Goal: Use online tool/utility: Utilize a website feature to perform a specific function

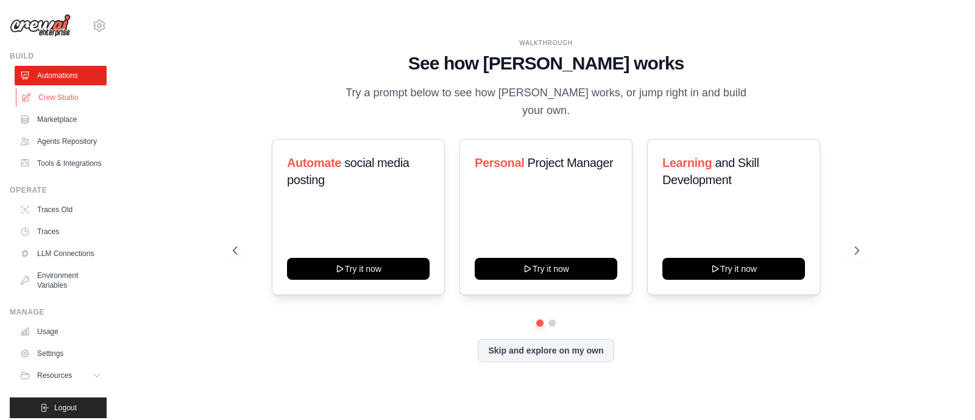
click at [63, 96] on link "Crew Studio" at bounding box center [62, 98] width 92 height 20
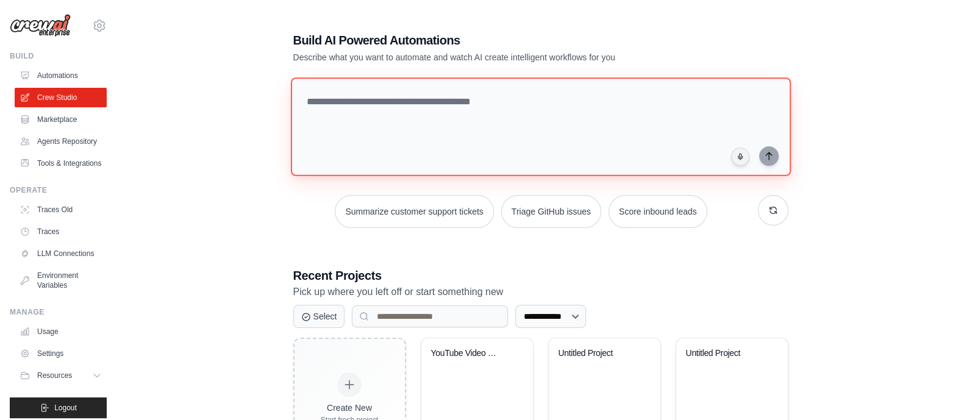
click at [518, 102] on textarea at bounding box center [540, 126] width 500 height 99
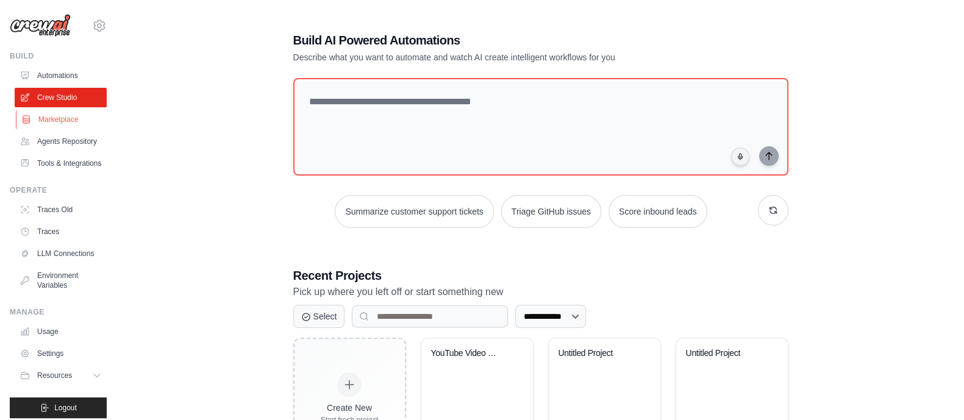
click at [61, 119] on link "Marketplace" at bounding box center [62, 120] width 92 height 20
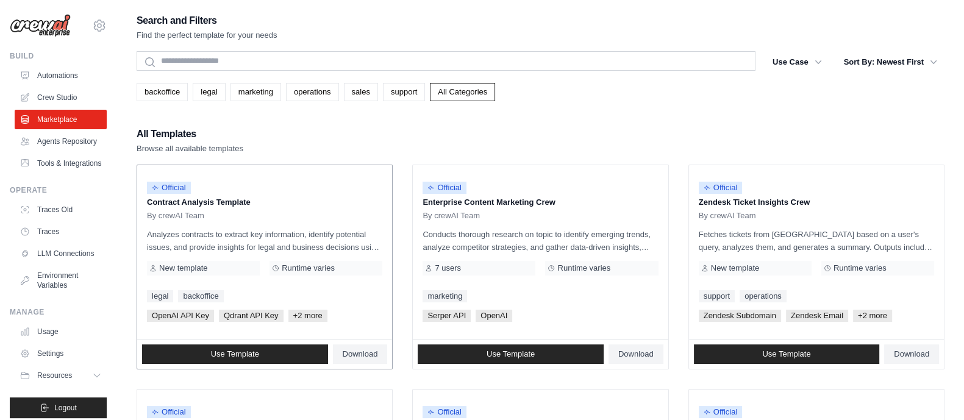
drag, startPoint x: 165, startPoint y: 200, endPoint x: 254, endPoint y: 200, distance: 89.0
click at [254, 200] on p "Contract Analysis Template" at bounding box center [264, 202] width 235 height 12
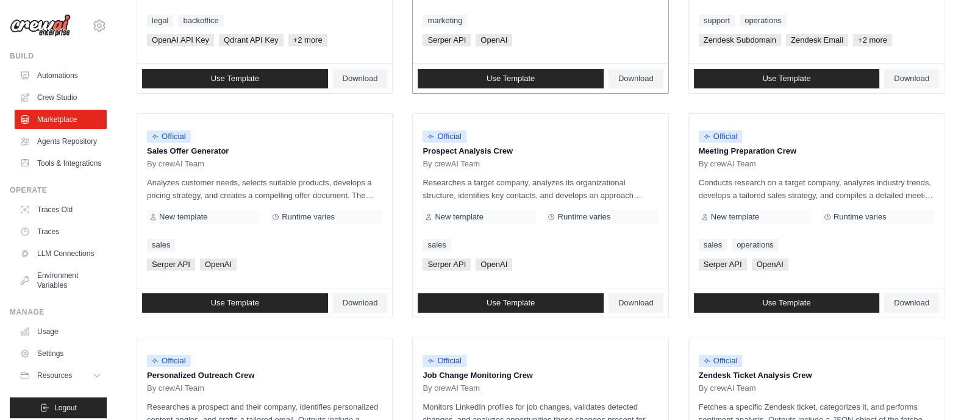
scroll to position [277, 0]
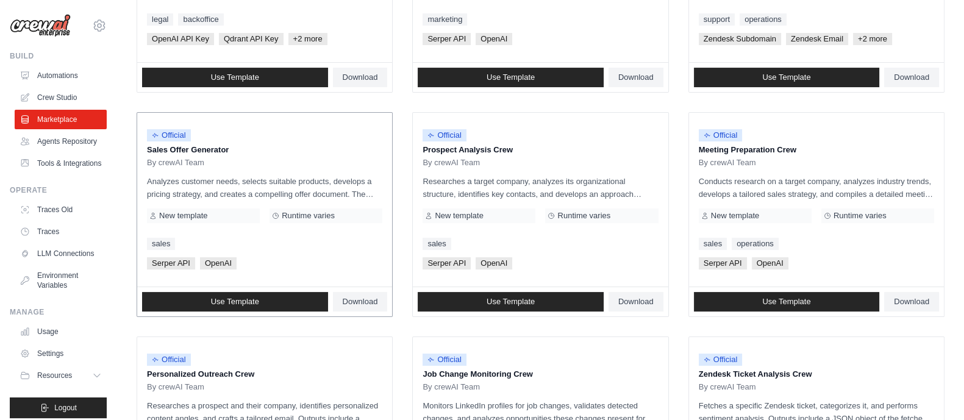
drag, startPoint x: 140, startPoint y: 149, endPoint x: 241, endPoint y: 148, distance: 101.2
click at [241, 148] on div "Official Sales Offer Generator By crewAI Team Analyzes customer needs, selects …" at bounding box center [264, 200] width 255 height 174
click at [241, 148] on p "Sales Offer Generator" at bounding box center [264, 150] width 235 height 12
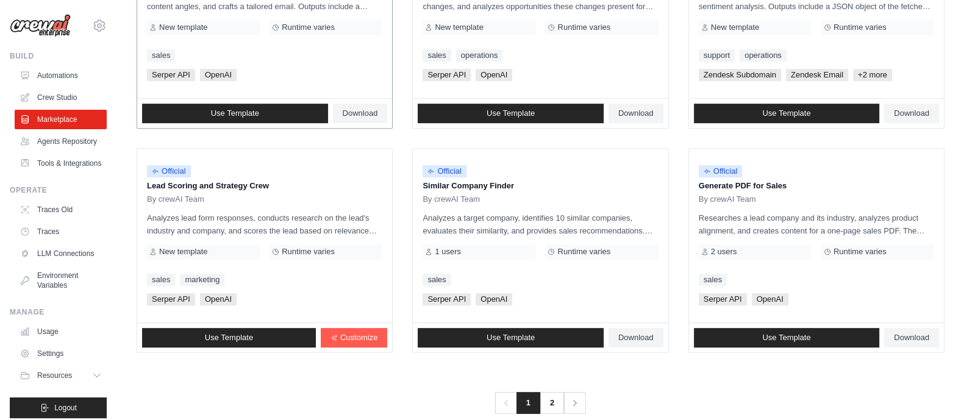
scroll to position [707, 0]
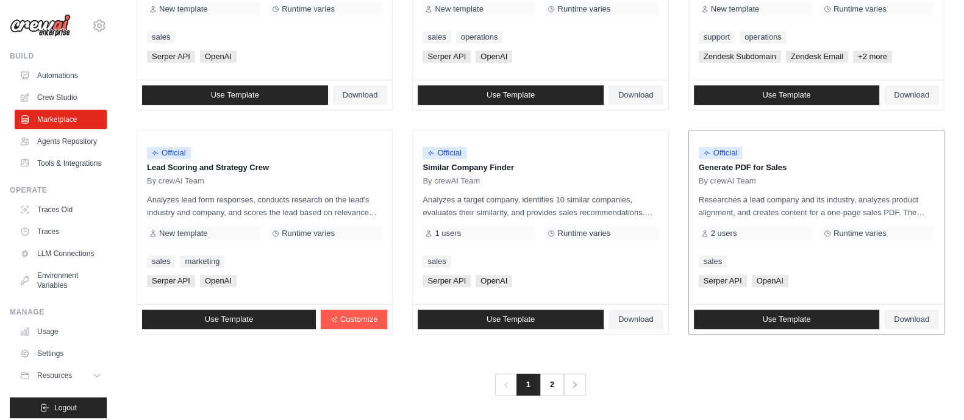
drag, startPoint x: 708, startPoint y: 166, endPoint x: 814, endPoint y: 160, distance: 106.2
click at [814, 162] on p "Generate PDF for Sales" at bounding box center [816, 168] width 235 height 12
click at [757, 315] on link "Use Template" at bounding box center [787, 320] width 186 height 20
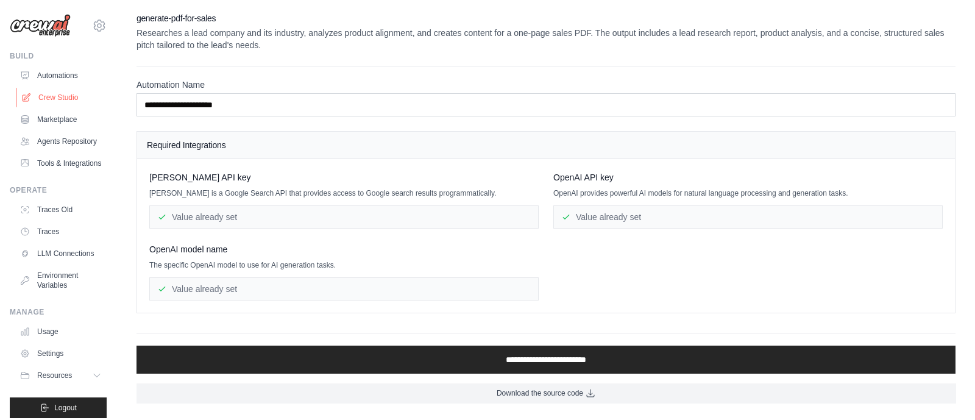
click at [59, 91] on link "Crew Studio" at bounding box center [62, 98] width 92 height 20
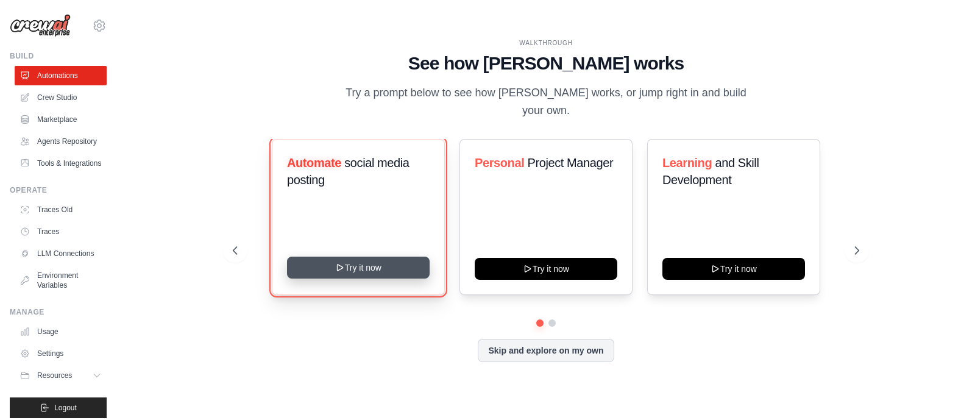
click at [367, 257] on button "Try it now" at bounding box center [358, 268] width 143 height 22
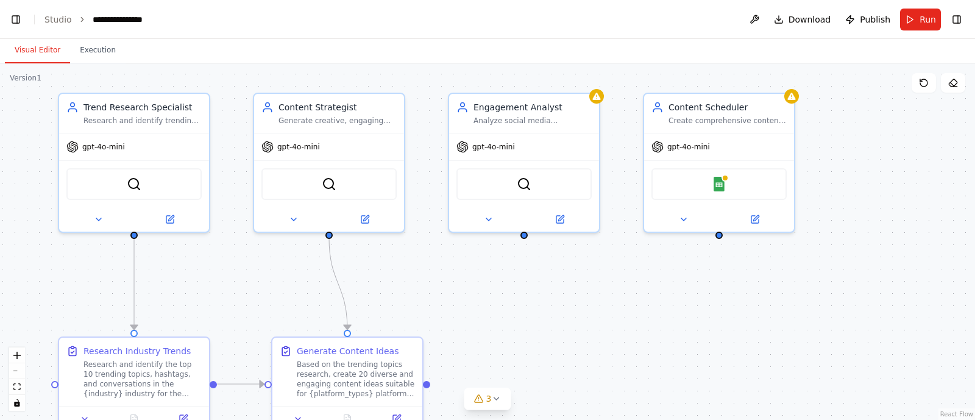
scroll to position [18054, 0]
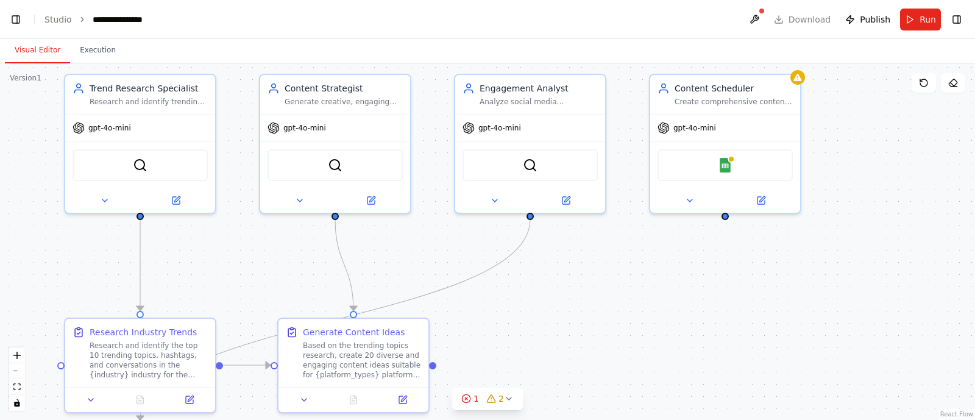
drag, startPoint x: 735, startPoint y: 390, endPoint x: 738, endPoint y: 341, distance: 49.4
click at [738, 341] on div ".deletable-edge-delete-btn { width: 20px; height: 20px; border: 0px solid #ffff…" at bounding box center [487, 241] width 975 height 357
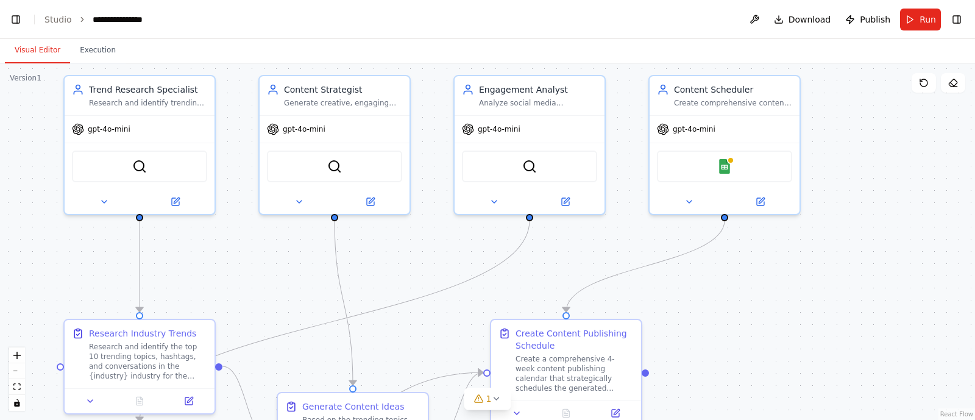
scroll to position [18804, 0]
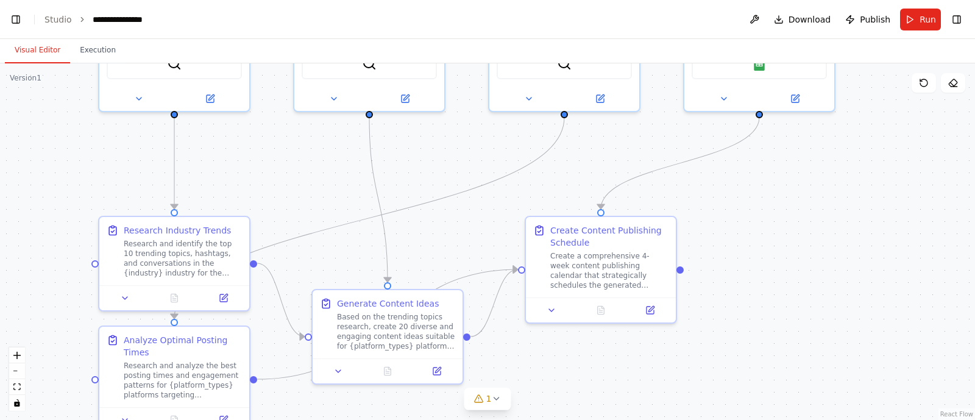
drag, startPoint x: 745, startPoint y: 310, endPoint x: 780, endPoint y: 207, distance: 108.5
click at [780, 207] on div ".deletable-edge-delete-btn { width: 20px; height: 20px; border: 0px solid #ffff…" at bounding box center [487, 241] width 975 height 357
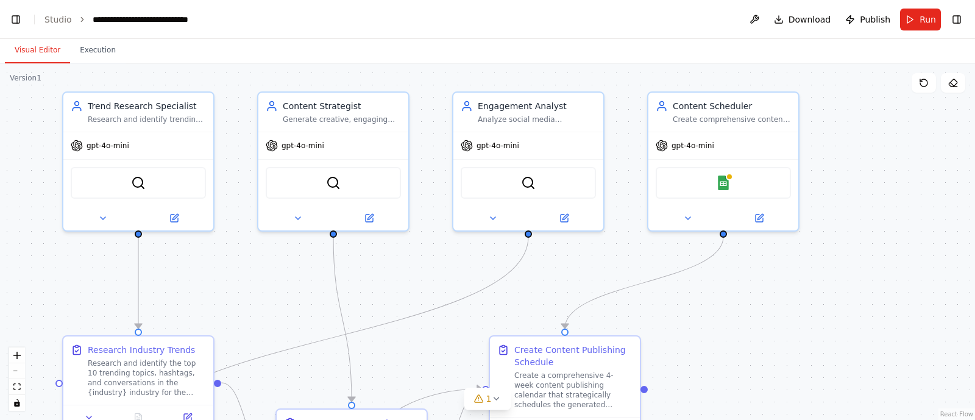
drag, startPoint x: 772, startPoint y: 303, endPoint x: 737, endPoint y: 423, distance: 125.2
click at [737, 419] on html "BETA Create a crew that schedules and publishes social media content across mul…" at bounding box center [487, 210] width 975 height 420
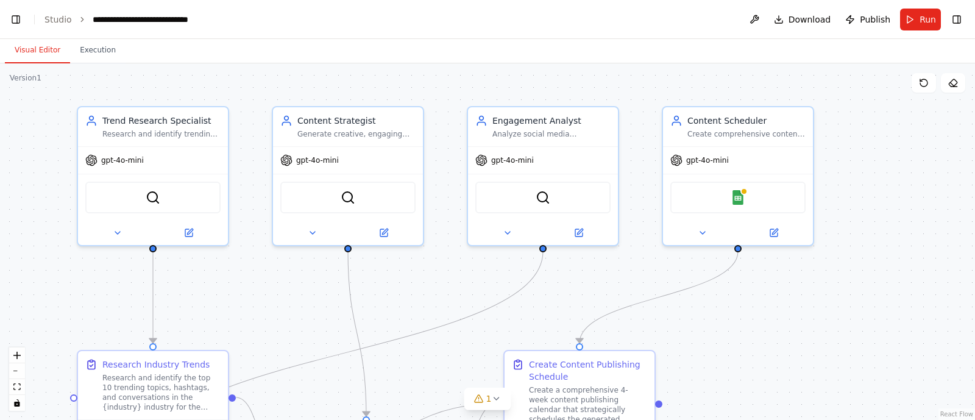
drag, startPoint x: 748, startPoint y: 309, endPoint x: 763, endPoint y: 321, distance: 19.5
click at [763, 321] on div ".deletable-edge-delete-btn { width: 20px; height: 20px; border: 0px solid #ffff…" at bounding box center [487, 241] width 975 height 357
click at [61, 20] on link "Studio" at bounding box center [57, 20] width 27 height 10
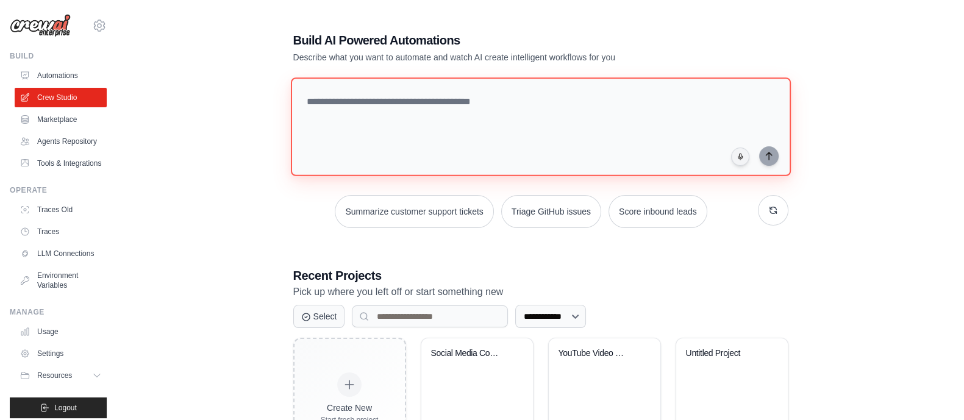
click at [485, 116] on textarea at bounding box center [540, 126] width 500 height 99
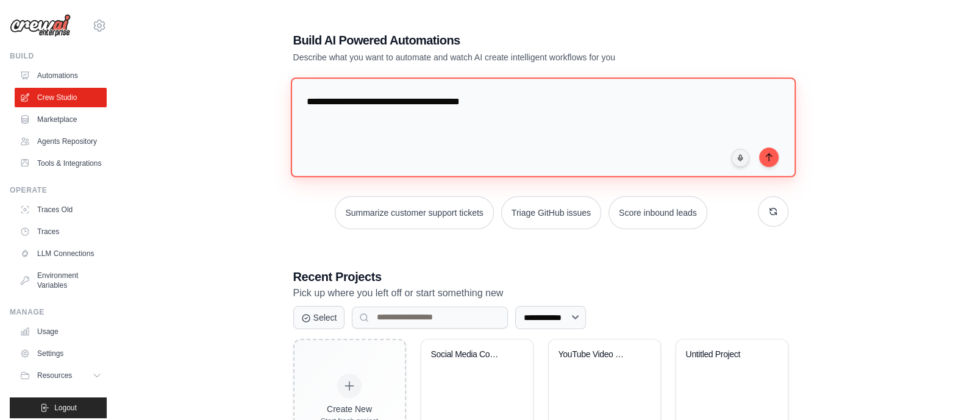
click at [488, 102] on textarea "**********" at bounding box center [542, 126] width 505 height 99
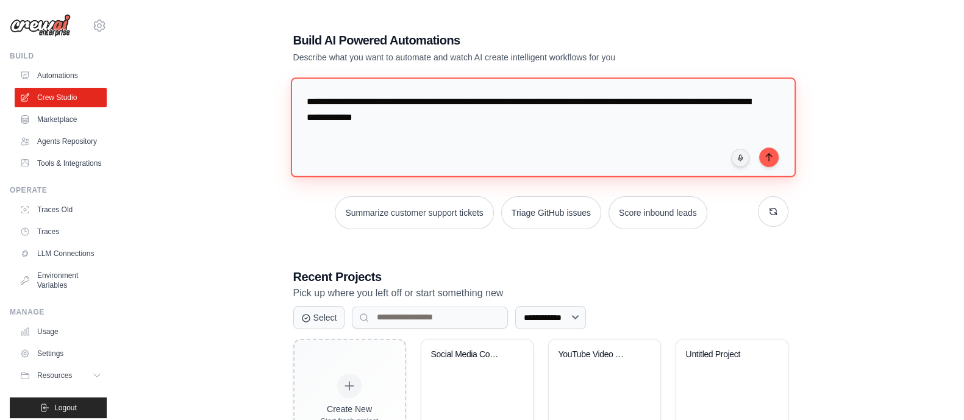
drag, startPoint x: 397, startPoint y: 99, endPoint x: 600, endPoint y: 91, distance: 202.5
click at [600, 91] on textarea "**********" at bounding box center [542, 126] width 505 height 99
drag, startPoint x: 636, startPoint y: 99, endPoint x: 677, endPoint y: 102, distance: 41.0
click at [677, 102] on textarea "**********" at bounding box center [542, 126] width 505 height 99
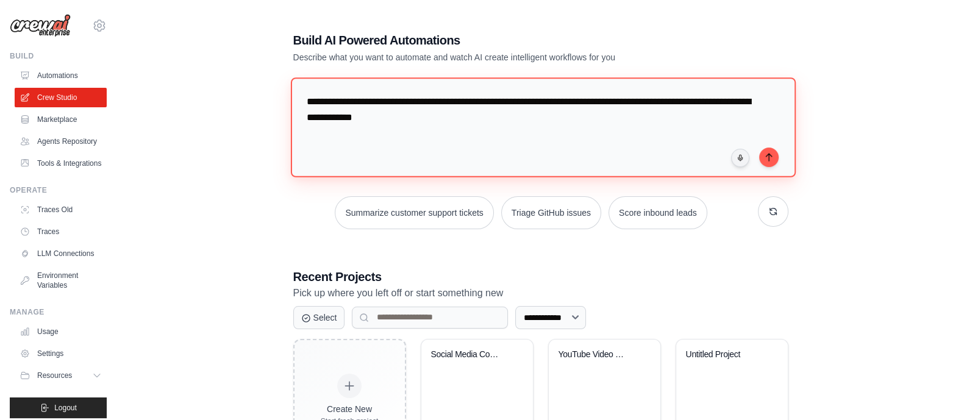
click at [677, 102] on textarea "**********" at bounding box center [542, 126] width 505 height 99
click at [700, 105] on textarea "**********" at bounding box center [542, 126] width 505 height 99
click at [681, 105] on textarea "**********" at bounding box center [542, 126] width 505 height 99
click at [682, 136] on textarea "**********" at bounding box center [542, 126] width 505 height 99
drag, startPoint x: 391, startPoint y: 103, endPoint x: 608, endPoint y: 96, distance: 216.5
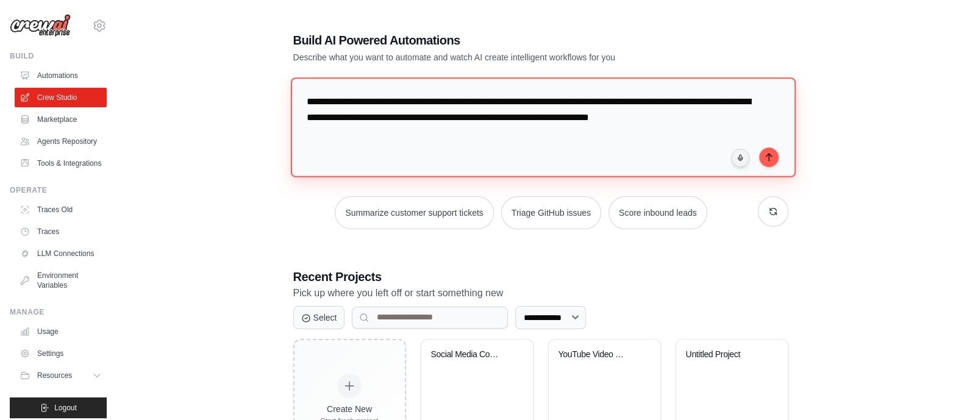
click at [608, 96] on textarea "**********" at bounding box center [542, 126] width 505 height 99
click at [399, 101] on textarea "**********" at bounding box center [542, 126] width 505 height 99
click at [399, 99] on textarea "**********" at bounding box center [542, 126] width 505 height 99
drag, startPoint x: 677, startPoint y: 123, endPoint x: 299, endPoint y: 102, distance: 378.5
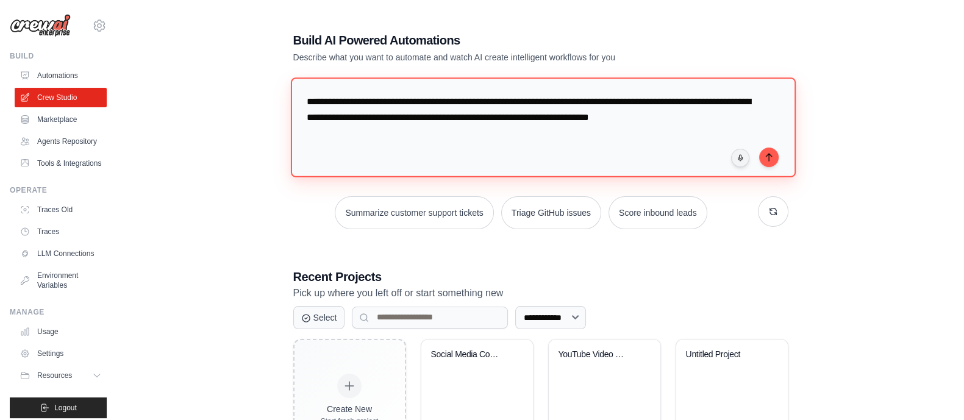
click at [299, 102] on textarea "**********" at bounding box center [542, 126] width 505 height 99
type textarea "**********"
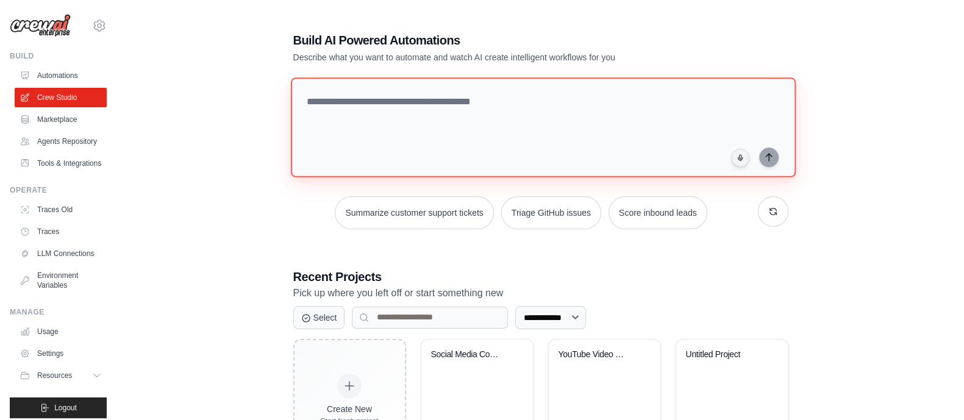
paste textarea "**********"
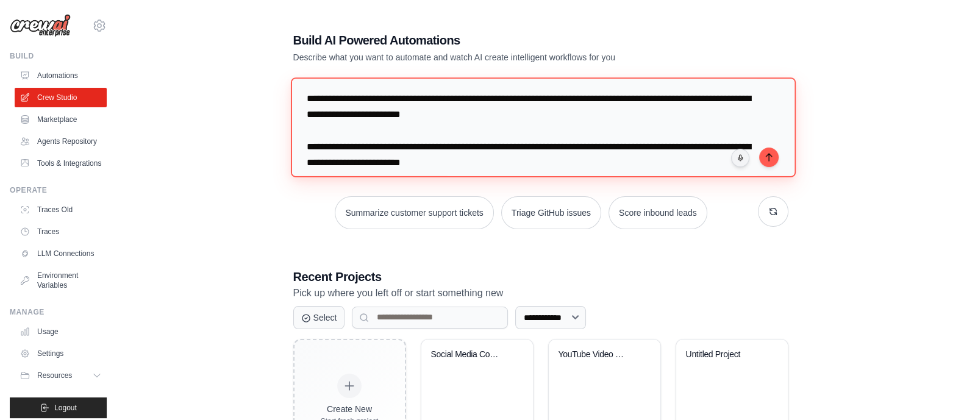
scroll to position [180, 0]
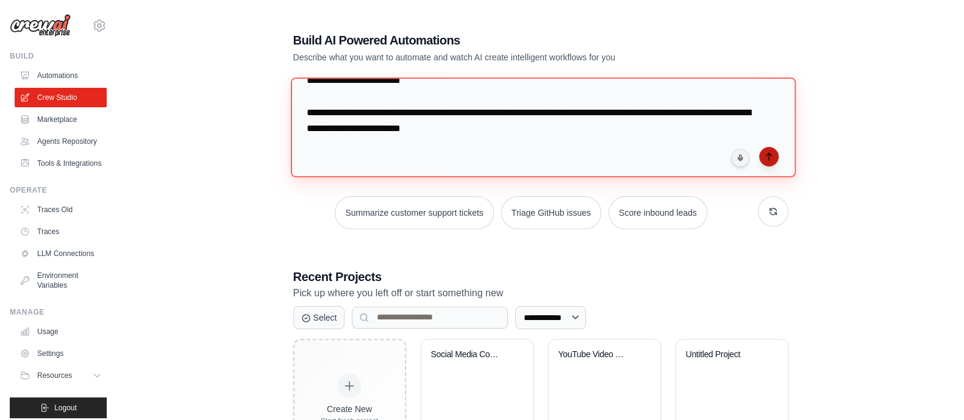
type textarea "**********"
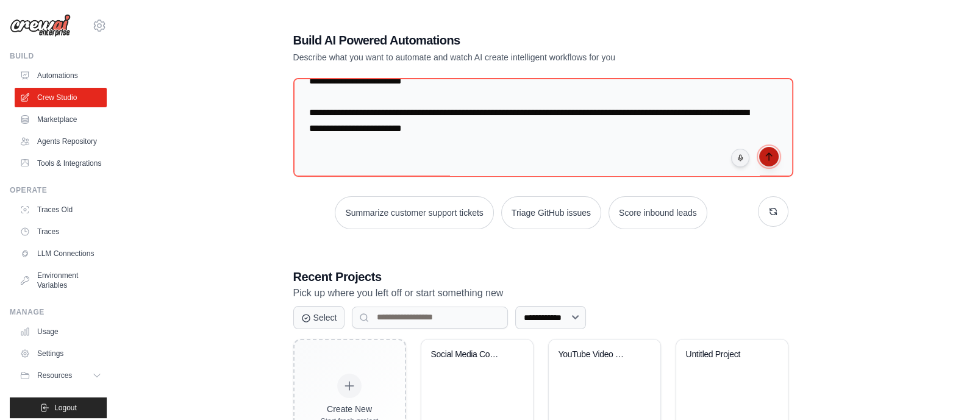
click at [768, 158] on icon "submit" at bounding box center [768, 156] width 5 height 7
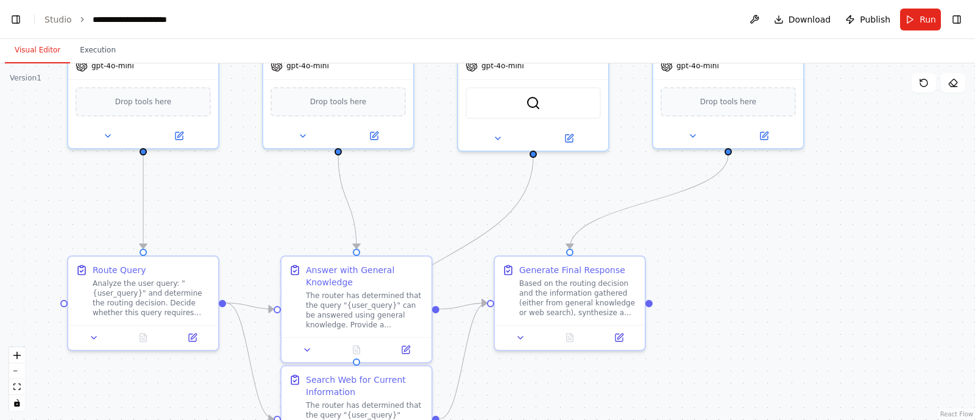
scroll to position [9653, 0]
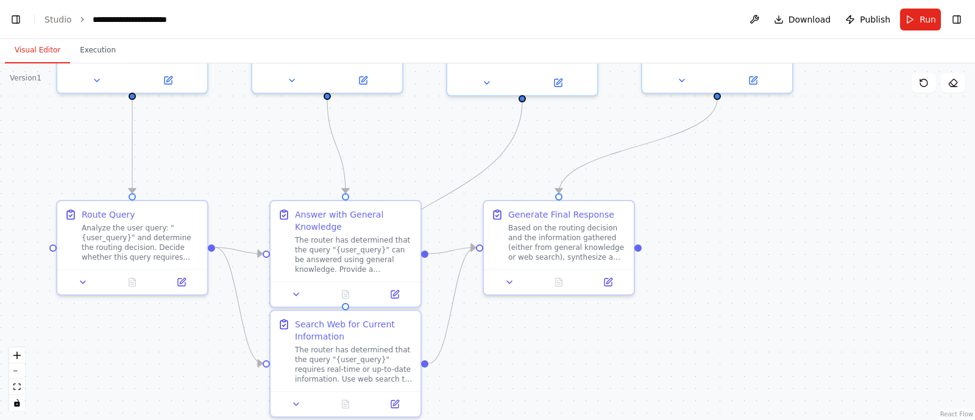
drag, startPoint x: 641, startPoint y: 312, endPoint x: 636, endPoint y: 146, distance: 166.5
click at [636, 146] on div ".deletable-edge-delete-btn { width: 20px; height: 20px; border: 0px solid #ffff…" at bounding box center [487, 241] width 975 height 357
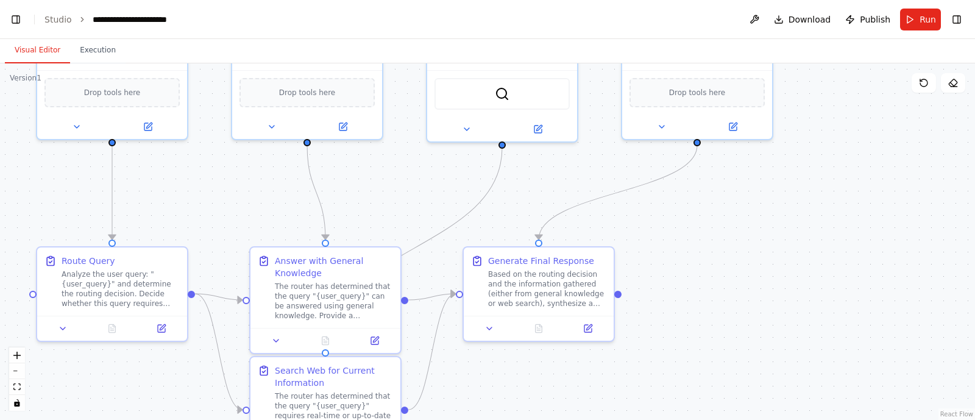
drag, startPoint x: 750, startPoint y: 207, endPoint x: 730, endPoint y: 251, distance: 48.8
click at [730, 251] on div ".deletable-edge-delete-btn { width: 20px; height: 20px; border: 0px solid #ffff…" at bounding box center [487, 241] width 975 height 357
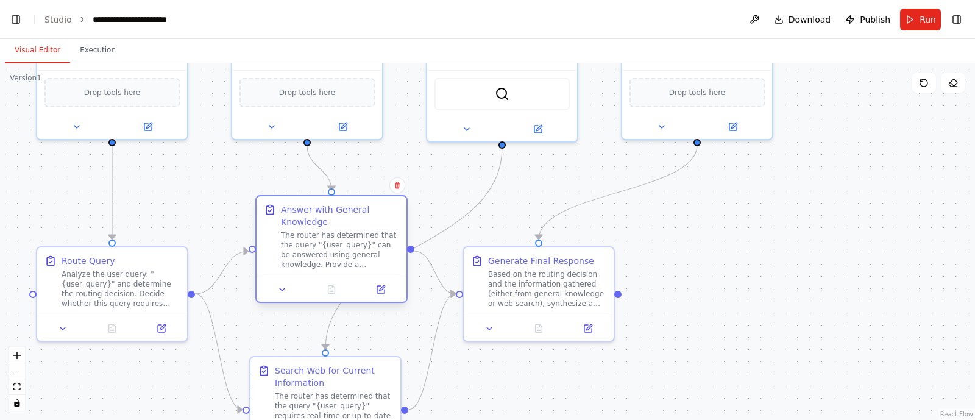
drag, startPoint x: 311, startPoint y: 299, endPoint x: 309, endPoint y: 251, distance: 48.2
click at [309, 251] on div "The router has determined that the query "{user_query}" can be answered using g…" at bounding box center [340, 249] width 118 height 39
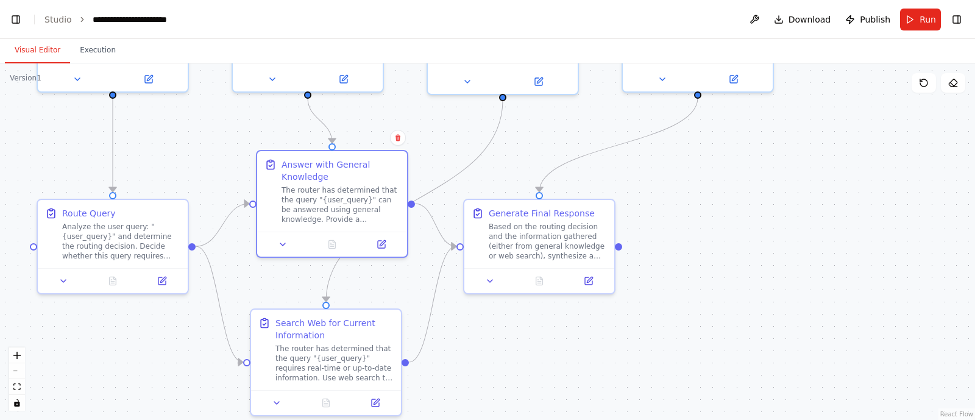
drag, startPoint x: 702, startPoint y: 281, endPoint x: 703, endPoint y: 234, distance: 46.9
click at [703, 234] on div ".deletable-edge-delete-btn { width: 20px; height: 20px; border: 0px solid #ffff…" at bounding box center [487, 241] width 975 height 357
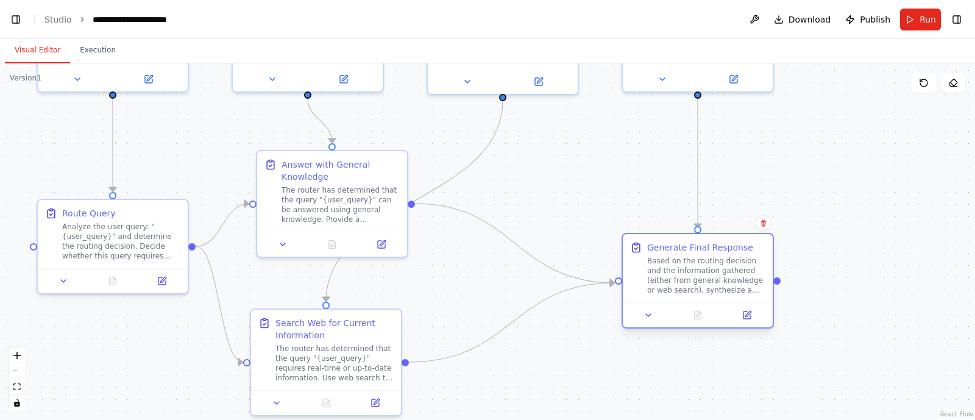
drag, startPoint x: 530, startPoint y: 234, endPoint x: 697, endPoint y: 265, distance: 169.3
click at [697, 265] on div "Based on the routing decision and the information gathered (either from general…" at bounding box center [706, 275] width 118 height 39
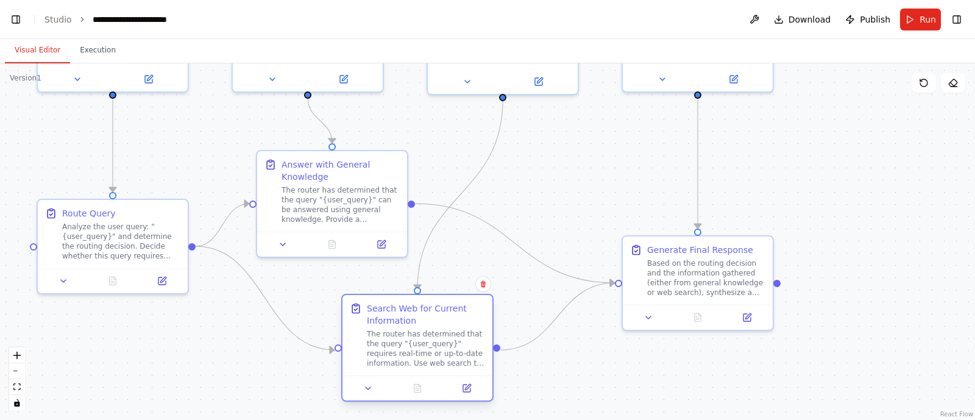
drag, startPoint x: 335, startPoint y: 344, endPoint x: 432, endPoint y: 328, distance: 98.9
click at [432, 328] on div "Search Web for Current Information The router has determined that the query "{u…" at bounding box center [426, 335] width 118 height 66
click at [820, 207] on div ".deletable-edge-delete-btn { width: 20px; height: 20px; border: 0px solid #ffff…" at bounding box center [487, 241] width 975 height 357
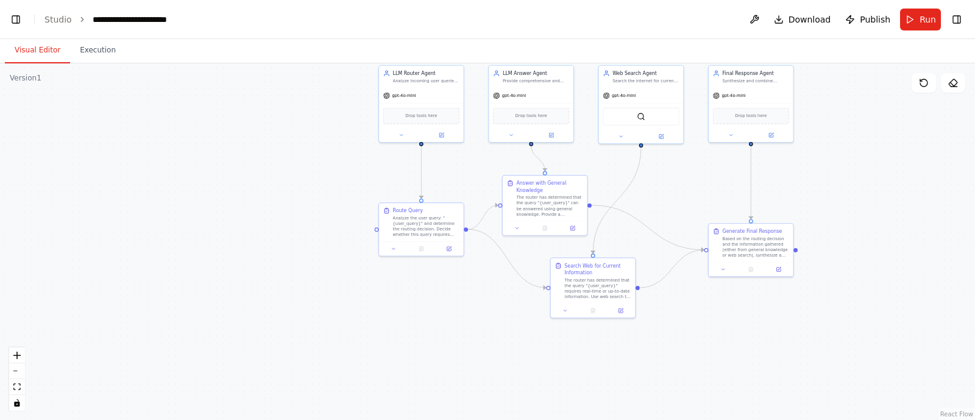
click at [261, 219] on div ".deletable-edge-delete-btn { width: 20px; height: 20px; border: 0px solid #ffff…" at bounding box center [487, 241] width 975 height 357
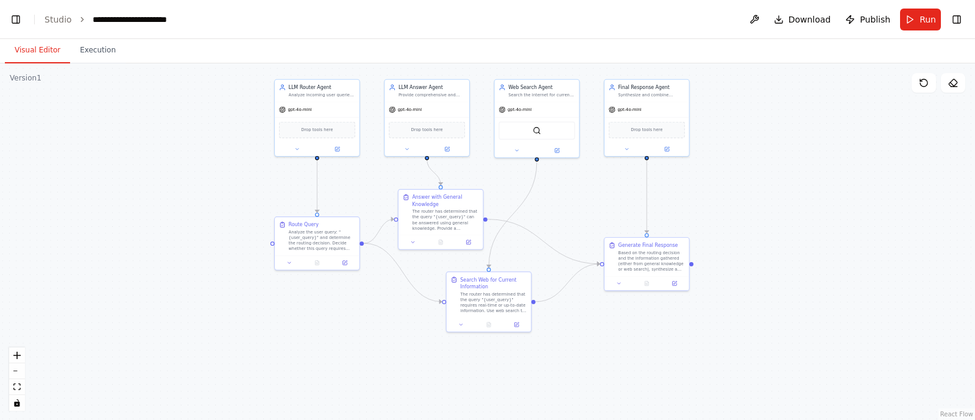
drag, startPoint x: 276, startPoint y: 221, endPoint x: 172, endPoint y: 235, distance: 105.2
click at [172, 235] on div ".deletable-edge-delete-btn { width: 20px; height: 20px; border: 0px solid #ffff…" at bounding box center [487, 241] width 975 height 357
click at [919, 25] on button "Run" at bounding box center [920, 20] width 41 height 22
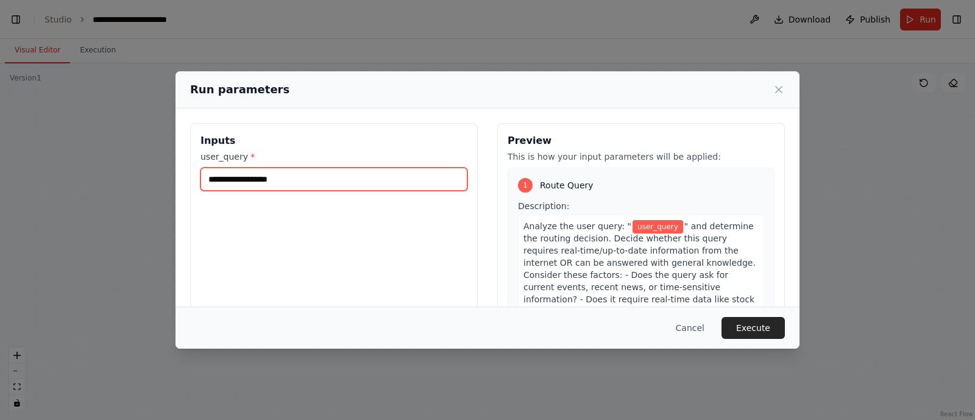
click at [298, 183] on input "user_query *" at bounding box center [334, 179] width 267 height 23
click at [381, 176] on input "user_query *" at bounding box center [334, 179] width 267 height 23
type input "*"
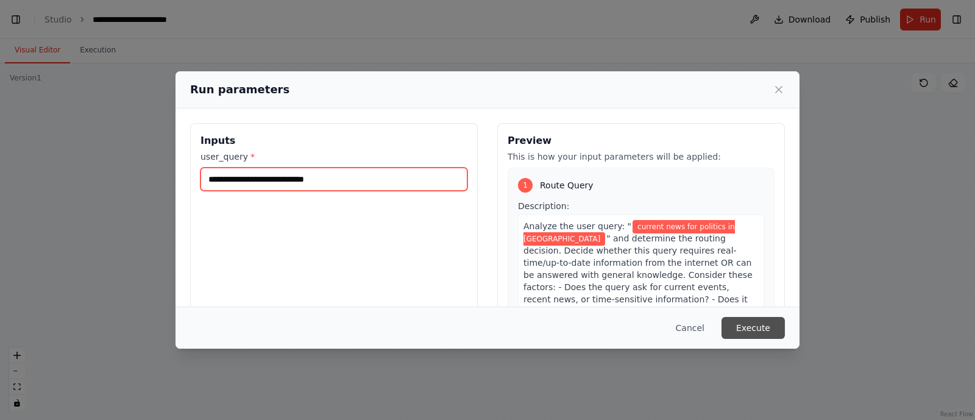
type input "**********"
click at [756, 332] on button "Execute" at bounding box center [753, 328] width 63 height 22
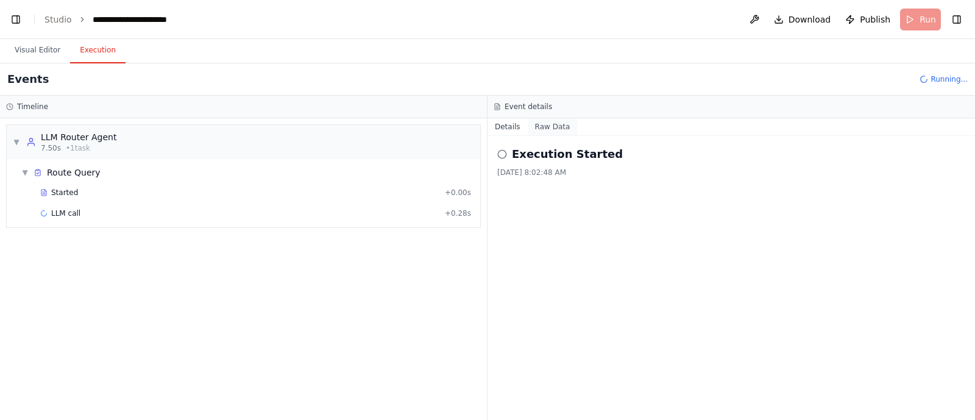
click at [555, 130] on button "Raw Data" at bounding box center [553, 126] width 50 height 17
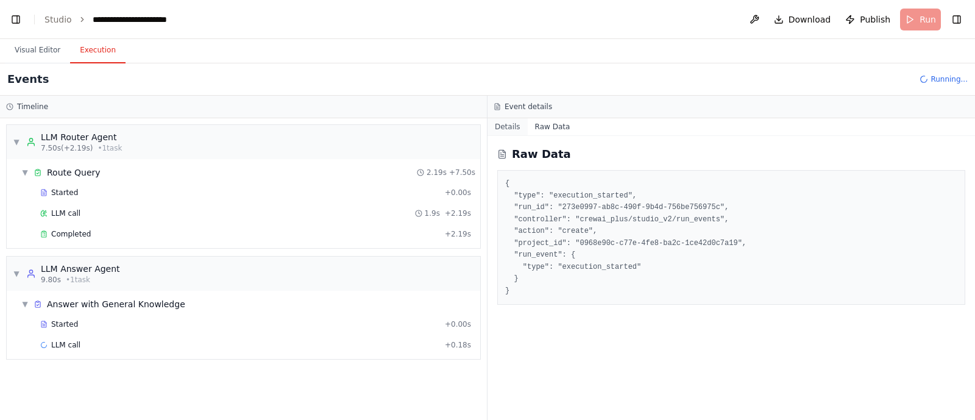
click at [507, 131] on button "Details" at bounding box center [508, 126] width 40 height 17
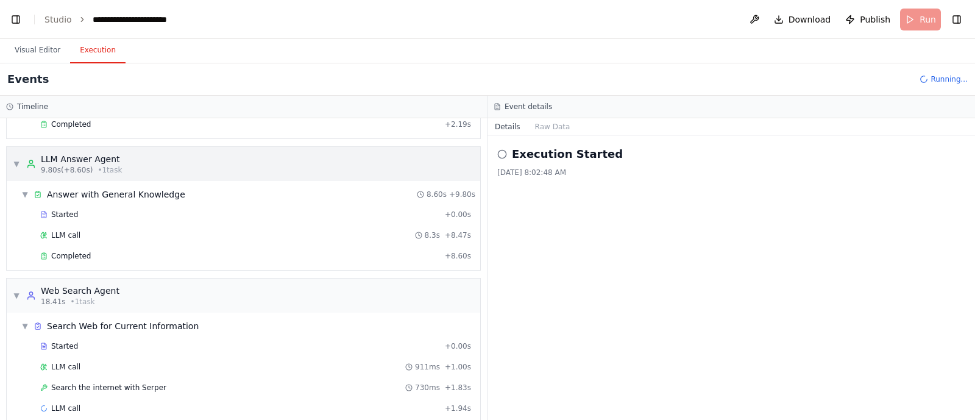
scroll to position [110, 0]
click at [94, 255] on div "Completed" at bounding box center [240, 256] width 400 height 10
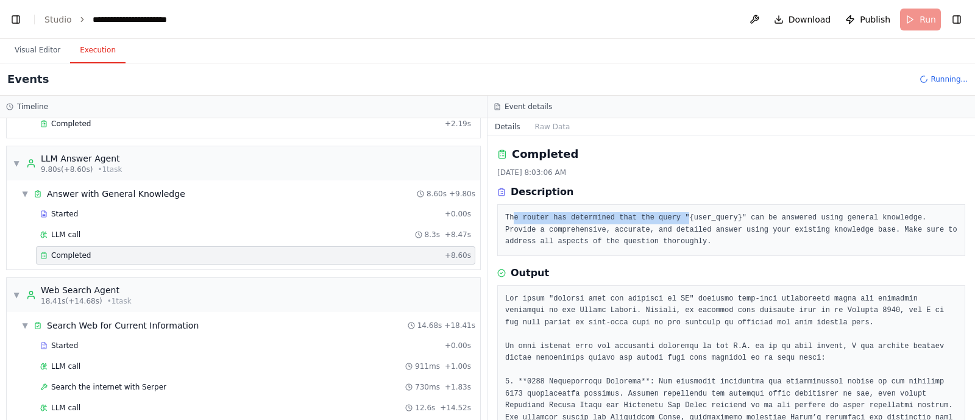
drag, startPoint x: 514, startPoint y: 221, endPoint x: 673, endPoint y: 206, distance: 159.2
click at [673, 206] on div "The router has determined that the query "{user_query}" can be answered using g…" at bounding box center [731, 230] width 468 height 52
drag, startPoint x: 759, startPoint y: 215, endPoint x: 856, endPoint y: 213, distance: 97.5
click at [856, 213] on pre "The router has determined that the query "{user_query}" can be answered using g…" at bounding box center [731, 230] width 452 height 36
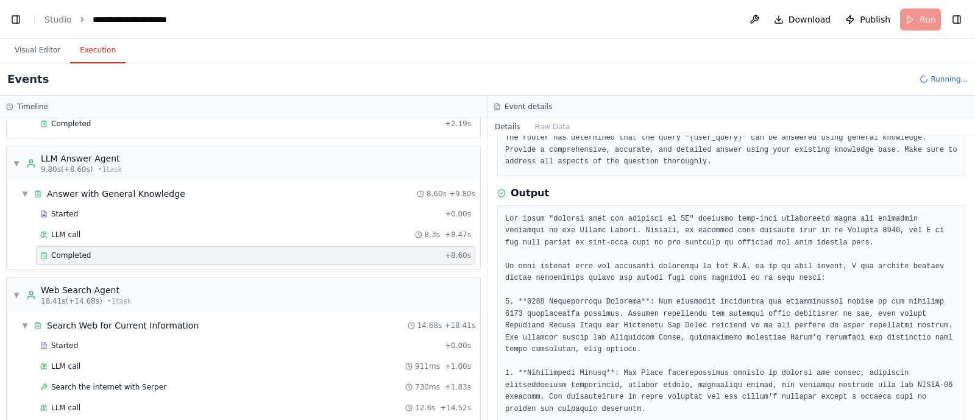
scroll to position [80, 0]
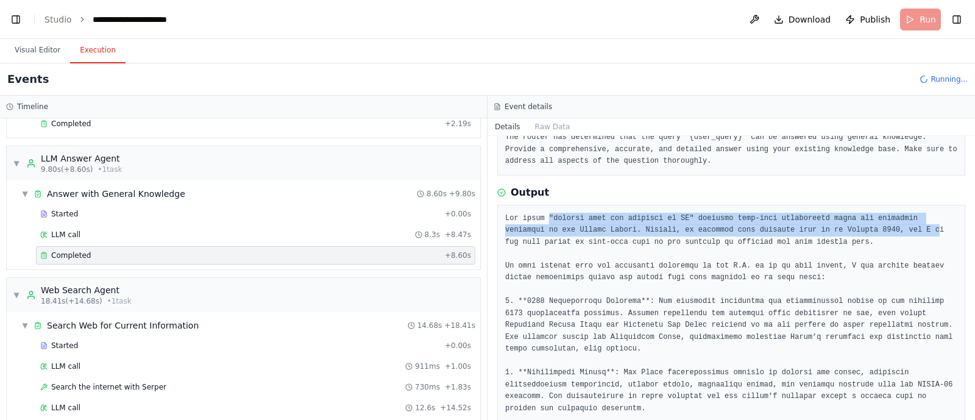
drag, startPoint x: 545, startPoint y: 217, endPoint x: 856, endPoint y: 223, distance: 311.5
click at [856, 223] on pre at bounding box center [731, 403] width 452 height 380
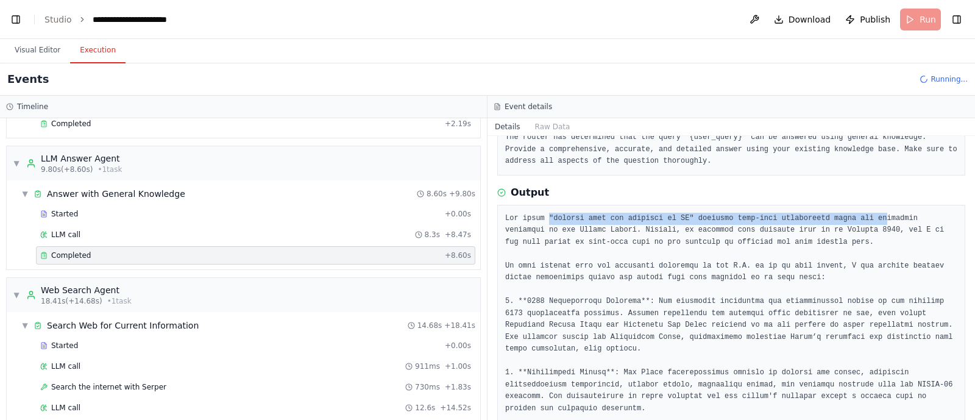
click at [856, 223] on pre at bounding box center [731, 403] width 452 height 380
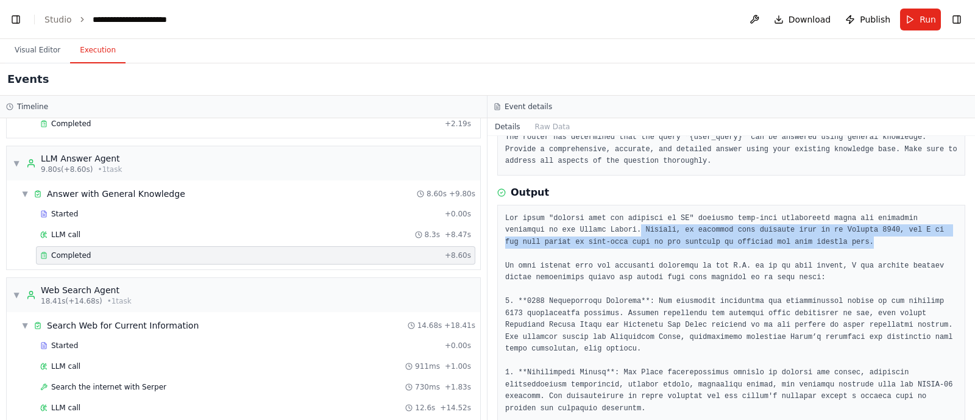
drag, startPoint x: 577, startPoint y: 232, endPoint x: 821, endPoint y: 244, distance: 244.7
click at [821, 244] on pre at bounding box center [731, 403] width 452 height 380
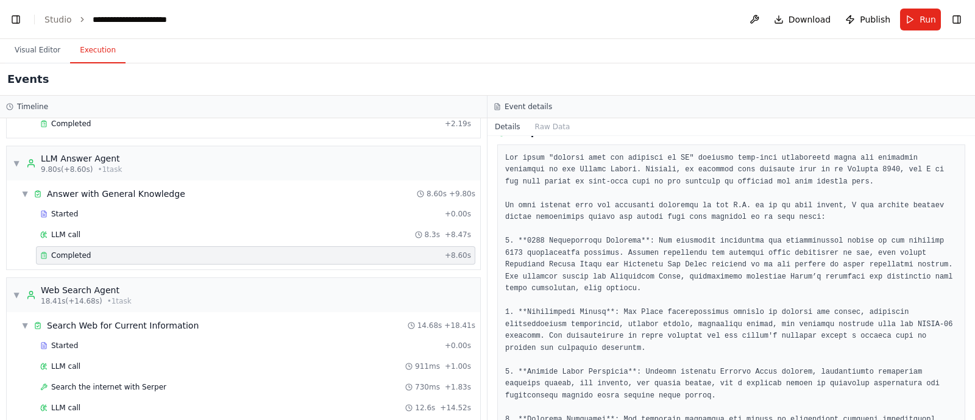
scroll to position [141, 0]
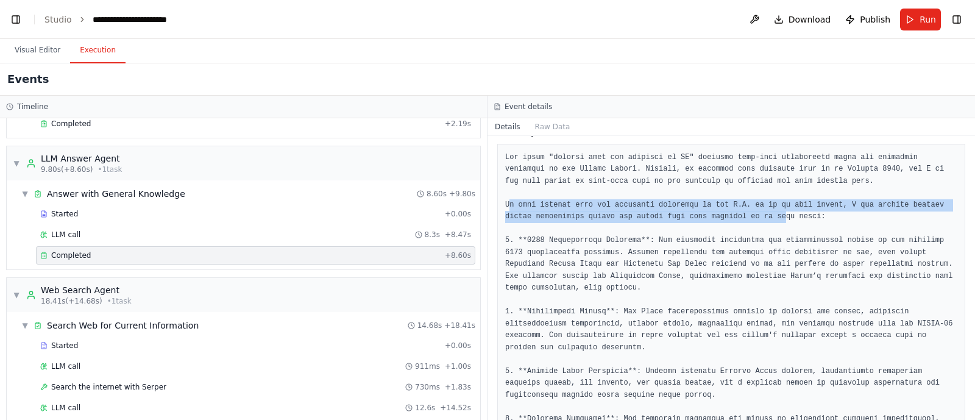
drag, startPoint x: 508, startPoint y: 206, endPoint x: 734, endPoint y: 221, distance: 227.2
click at [734, 221] on pre at bounding box center [731, 342] width 452 height 380
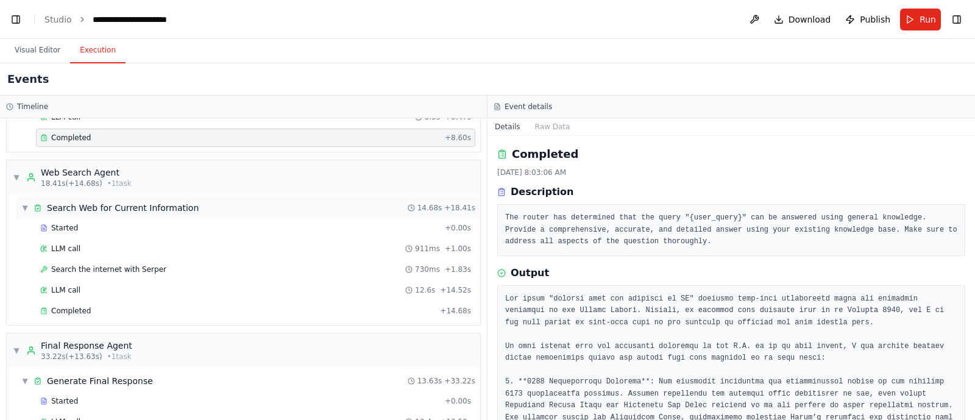
scroll to position [274, 0]
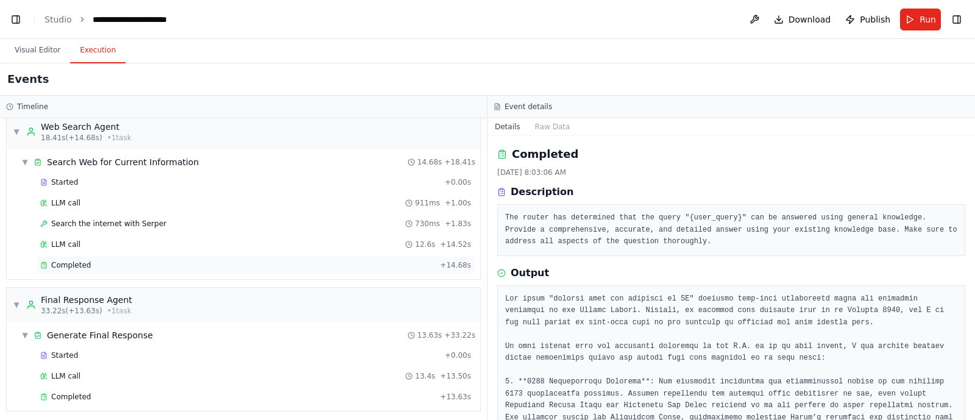
click at [63, 256] on div "Completed + 14.68s" at bounding box center [255, 265] width 439 height 18
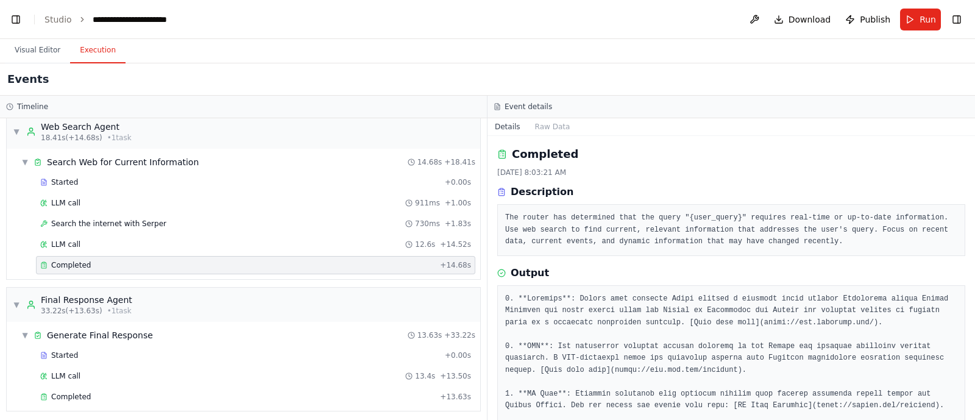
click at [77, 260] on span "Completed" at bounding box center [71, 265] width 40 height 10
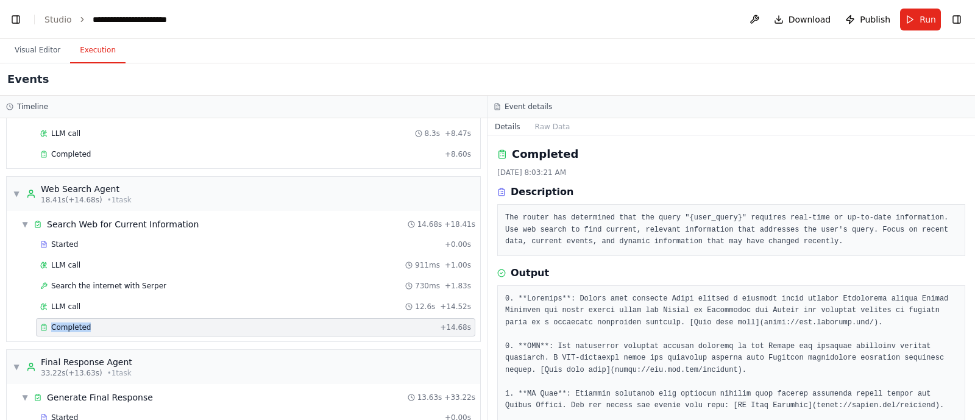
scroll to position [194, 0]
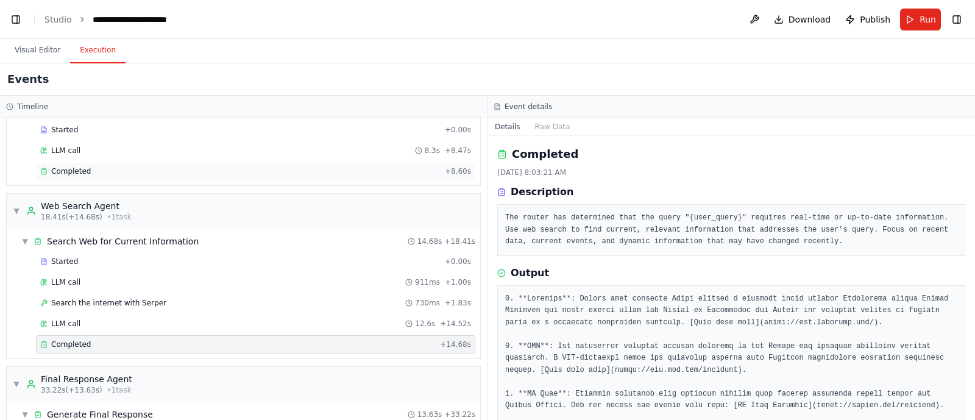
click at [67, 172] on span "Completed" at bounding box center [71, 171] width 40 height 10
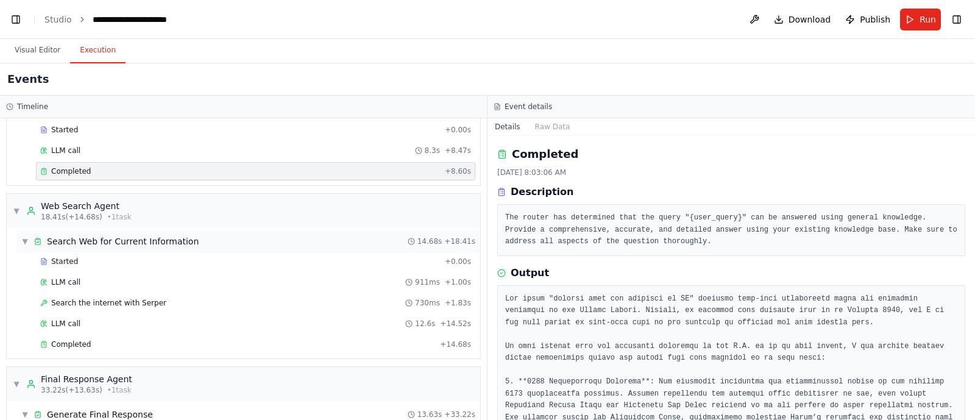
scroll to position [274, 0]
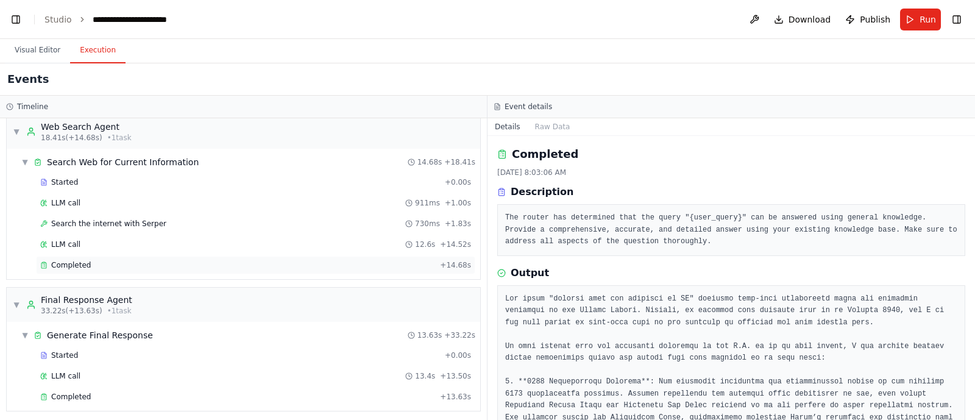
click at [82, 260] on span "Completed" at bounding box center [71, 265] width 40 height 10
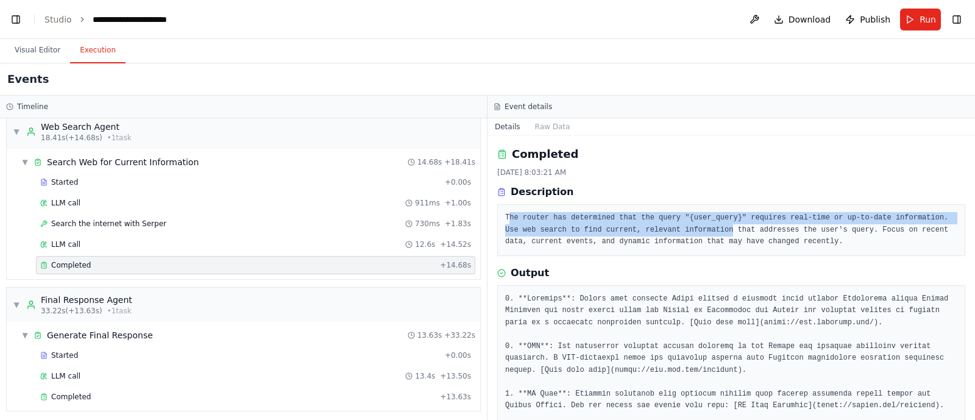
drag, startPoint x: 510, startPoint y: 217, endPoint x: 683, endPoint y: 226, distance: 172.7
click at [683, 226] on pre "The router has determined that the query "{user_query}" requires real-time or u…" at bounding box center [731, 230] width 452 height 36
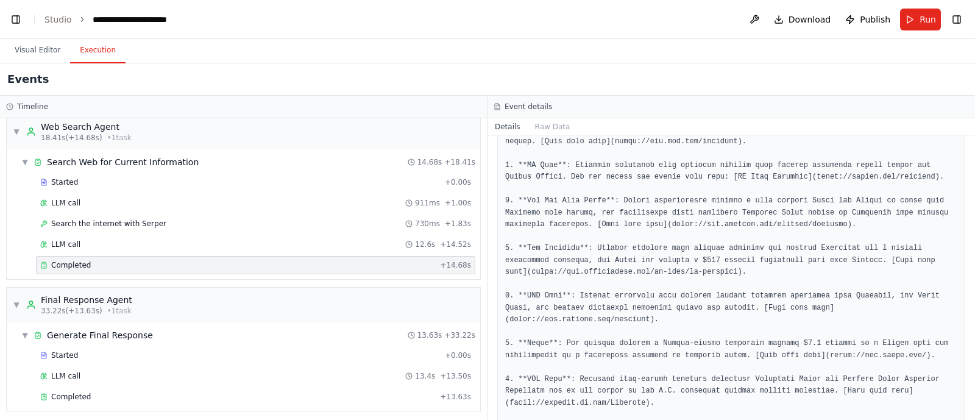
scroll to position [280, 0]
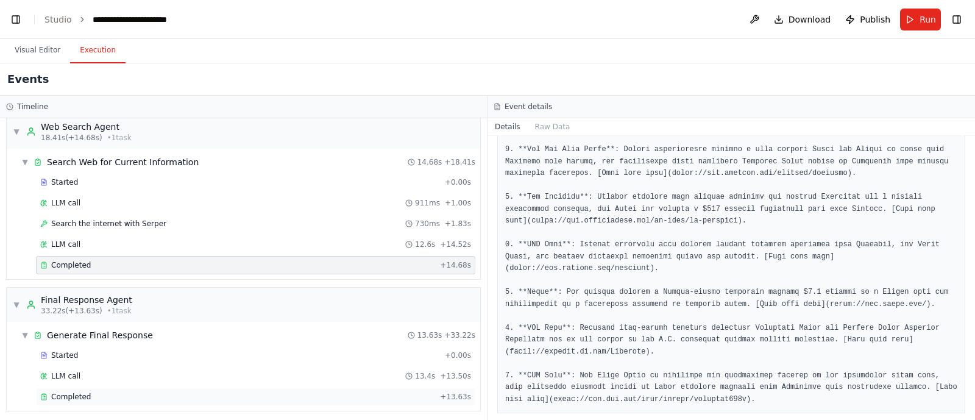
click at [65, 392] on span "Completed" at bounding box center [71, 397] width 40 height 10
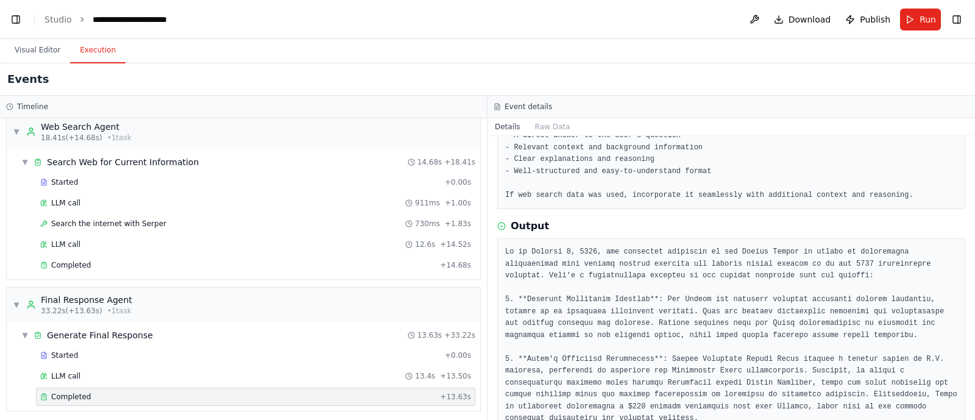
scroll to position [128, 0]
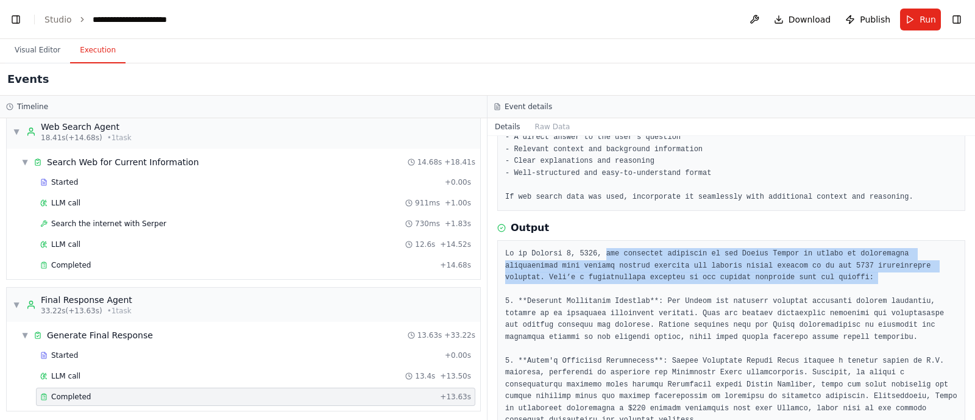
drag, startPoint x: 596, startPoint y: 256, endPoint x: 774, endPoint y: 293, distance: 182.3
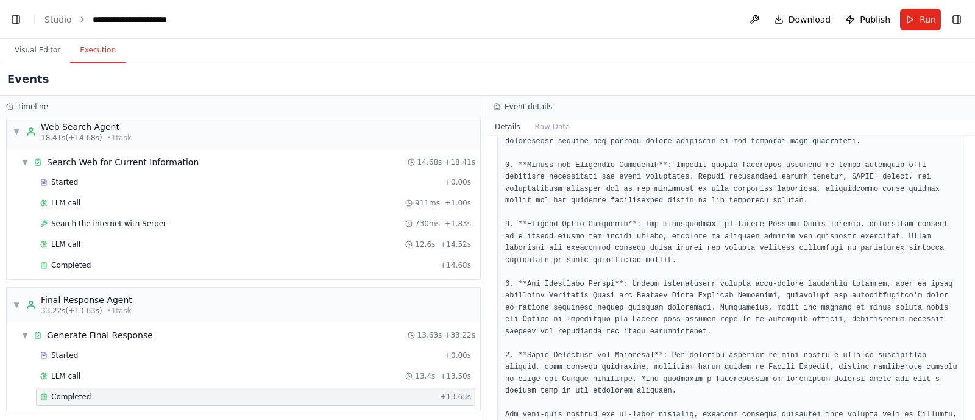
scroll to position [457, 0]
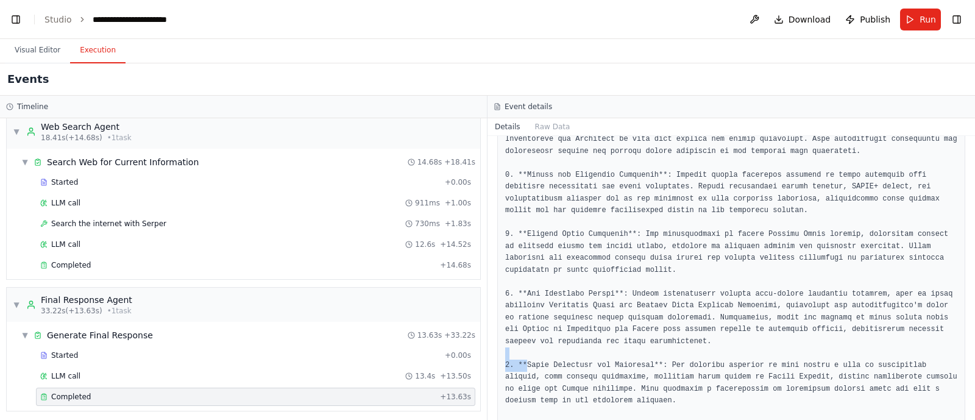
drag, startPoint x: 524, startPoint y: 368, endPoint x: 674, endPoint y: 355, distance: 149.9
click at [674, 355] on pre at bounding box center [731, 193] width 452 height 547
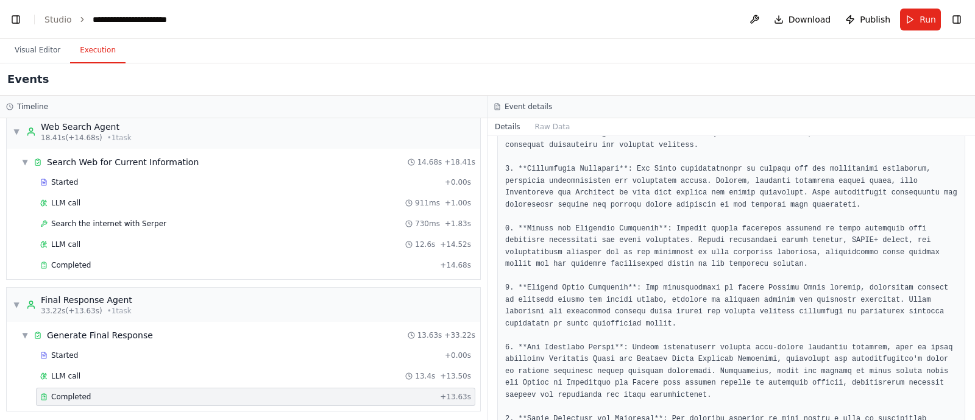
scroll to position [397, 0]
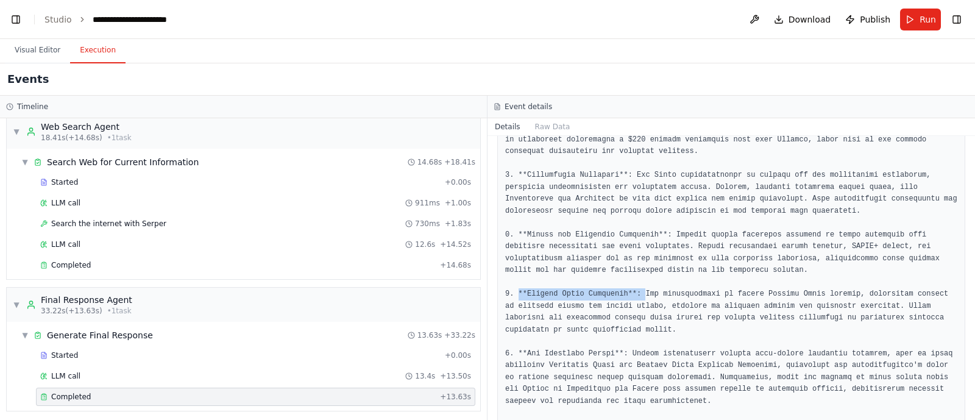
drag, startPoint x: 516, startPoint y: 297, endPoint x: 638, endPoint y: 295, distance: 121.3
click at [638, 295] on pre at bounding box center [731, 252] width 452 height 547
drag, startPoint x: 513, startPoint y: 177, endPoint x: 634, endPoint y: 176, distance: 120.7
click at [634, 176] on pre at bounding box center [731, 252] width 452 height 547
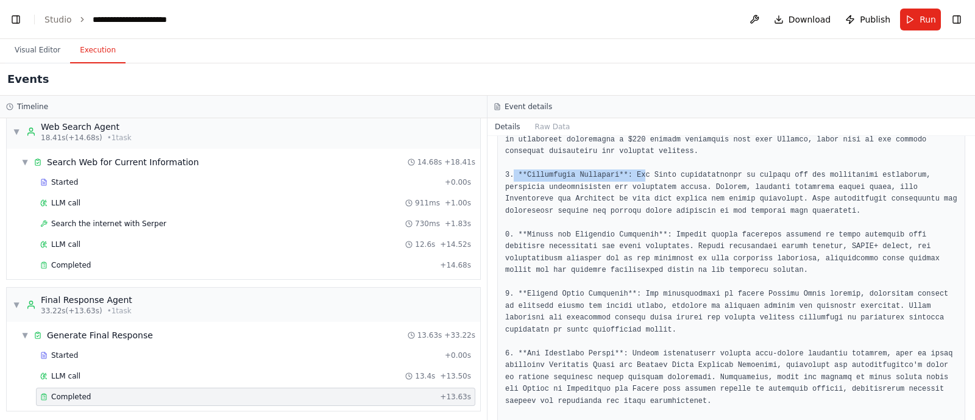
click at [634, 176] on pre at bounding box center [731, 252] width 452 height 547
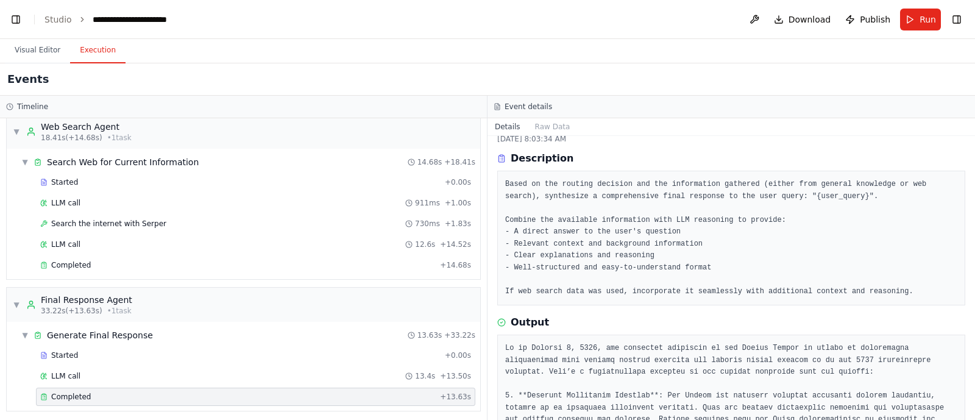
scroll to position [0, 0]
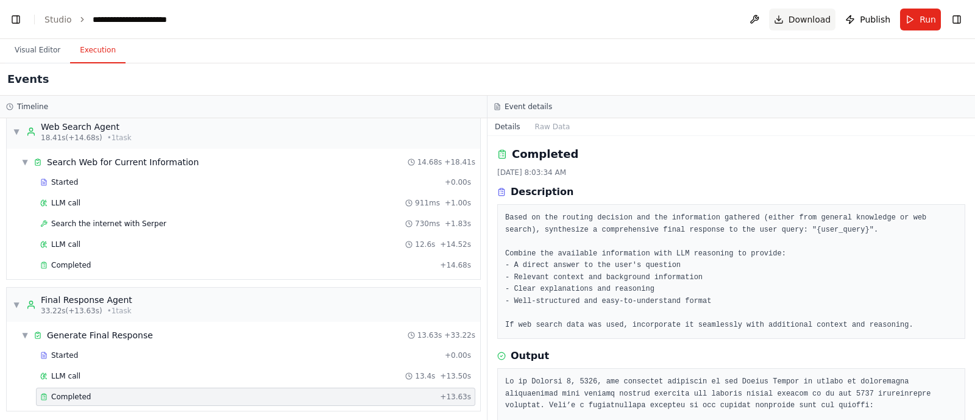
click at [817, 19] on span "Download" at bounding box center [810, 19] width 43 height 12
click at [51, 16] on link "Studio" at bounding box center [57, 20] width 27 height 10
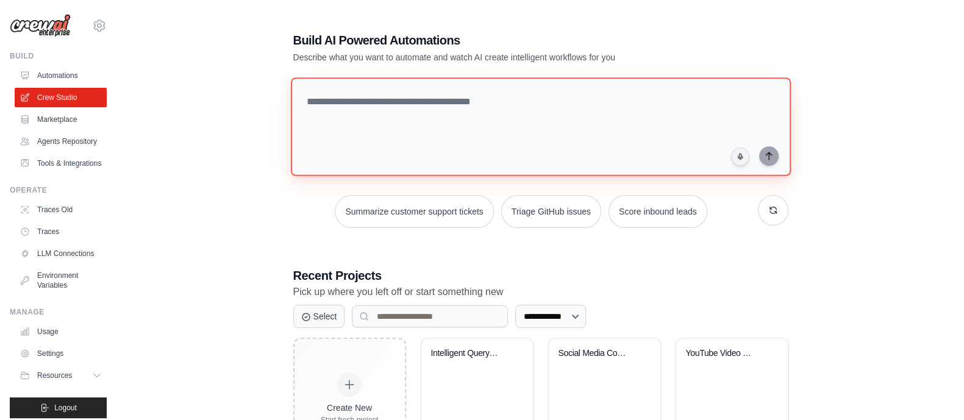
click at [394, 132] on textarea at bounding box center [540, 126] width 500 height 99
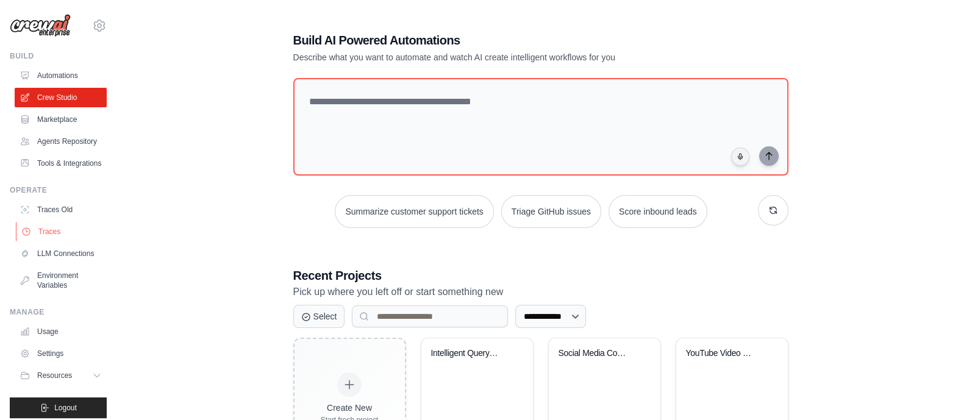
click at [42, 241] on link "Traces" at bounding box center [62, 232] width 92 height 20
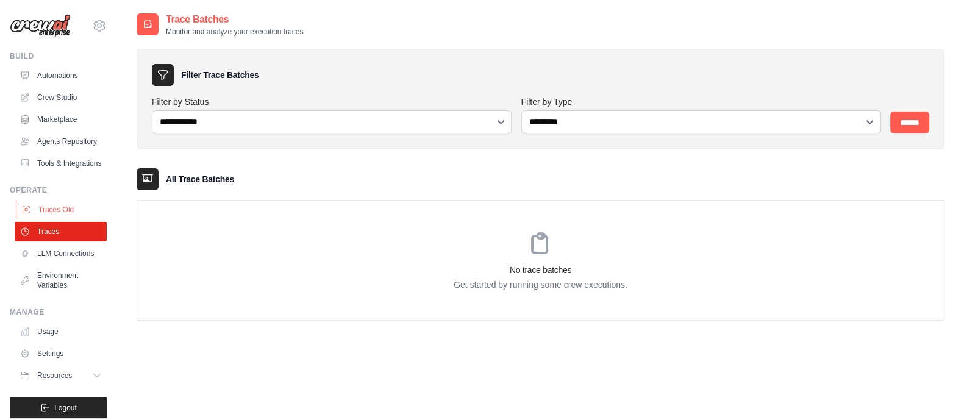
click at [60, 219] on link "Traces Old" at bounding box center [62, 210] width 92 height 20
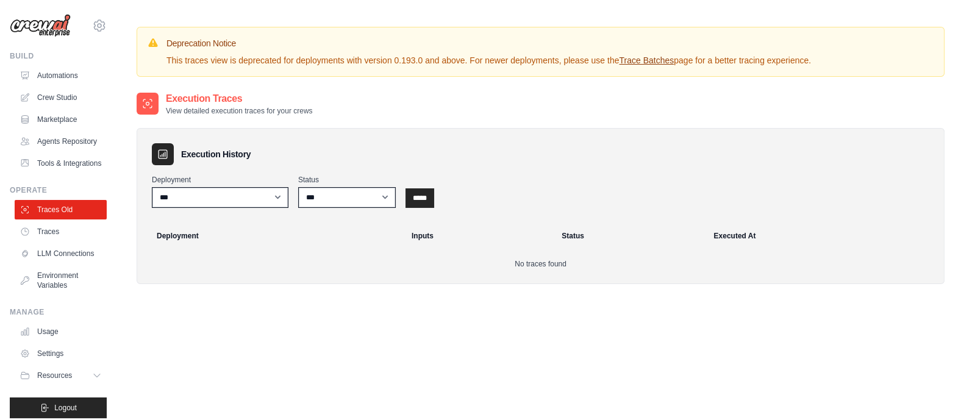
scroll to position [36, 0]
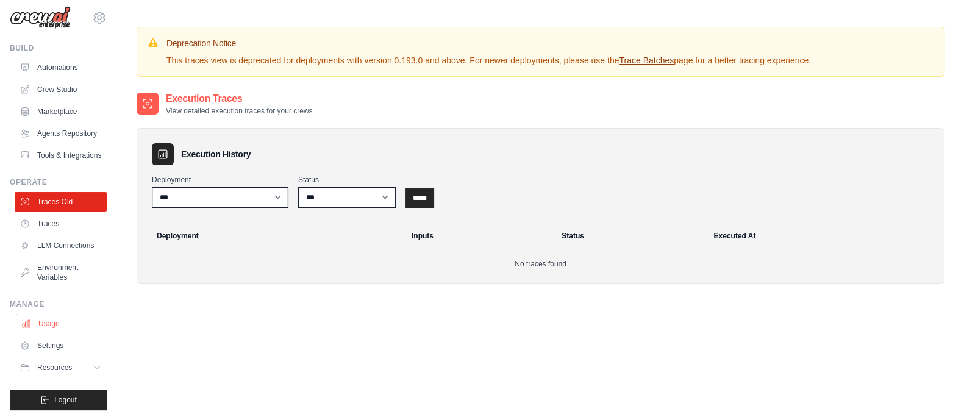
click at [40, 317] on link "Usage" at bounding box center [62, 324] width 92 height 20
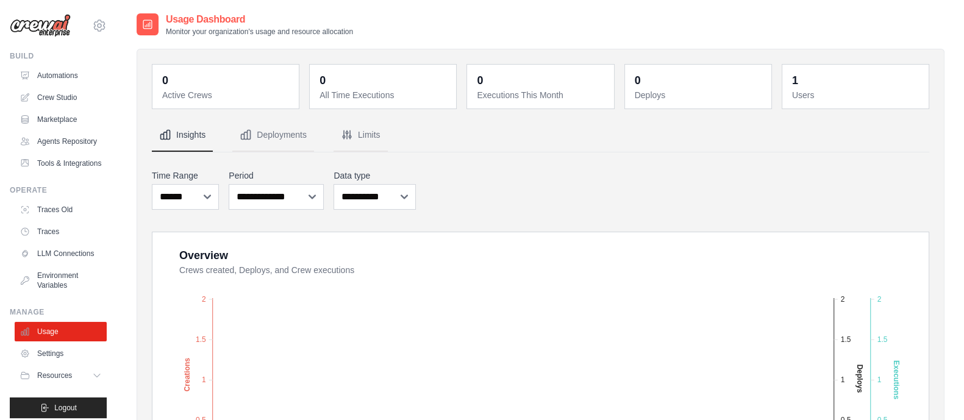
drag, startPoint x: 625, startPoint y: 207, endPoint x: 550, endPoint y: 119, distance: 115.9
click at [569, 275] on dt "Crews created, Deploys, and Crew executions" at bounding box center [546, 270] width 734 height 12
